Goal: Navigation & Orientation: Find specific page/section

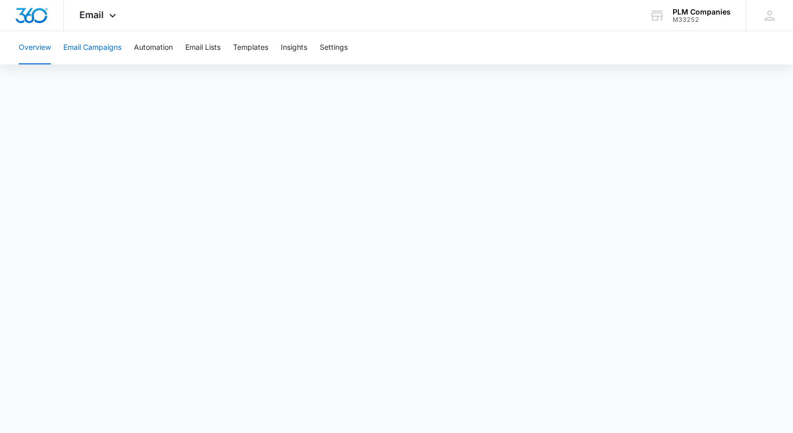
click at [81, 53] on button "Email Campaigns" at bounding box center [92, 47] width 58 height 33
click at [105, 55] on button "Email Campaigns" at bounding box center [92, 47] width 58 height 33
click at [50, 51] on button "Overview" at bounding box center [35, 47] width 32 height 33
click at [73, 45] on button "Email Campaigns" at bounding box center [92, 47] width 58 height 33
